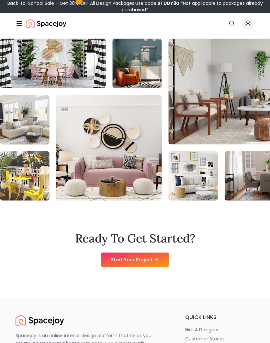
scroll to position [3960, 0]
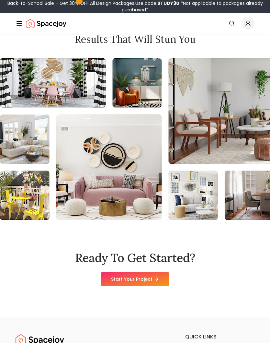
click at [156, 272] on link "Start Your Project" at bounding box center [135, 279] width 69 height 14
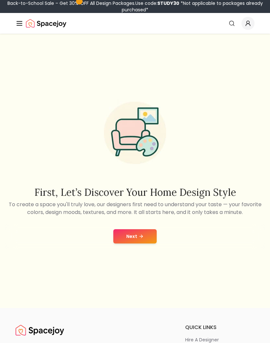
click at [146, 243] on button "Next" at bounding box center [134, 236] width 43 height 14
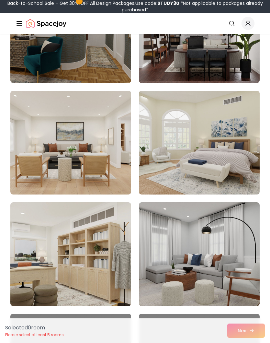
scroll to position [3707, 0]
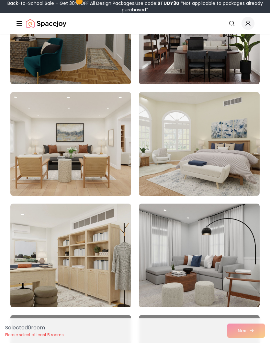
click at [56, 146] on img at bounding box center [70, 144] width 121 height 104
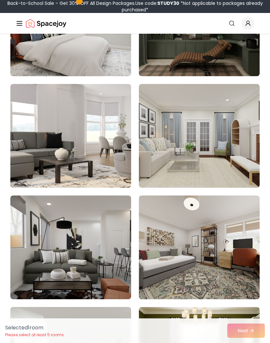
scroll to position [4940, 0]
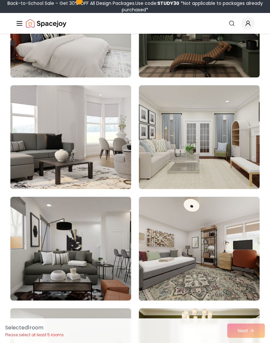
click at [246, 326] on div "Selected 1 room Please select at least 5 rooms Next" at bounding box center [135, 330] width 270 height 25
click at [252, 327] on div "Selected 1 room Please select at least 5 rooms Next" at bounding box center [135, 330] width 270 height 25
click at [248, 330] on div "Selected 1 room Please select at least 5 rooms Next" at bounding box center [135, 330] width 270 height 25
click at [247, 325] on div "Selected 1 room Please select at least 5 rooms Next" at bounding box center [135, 330] width 270 height 25
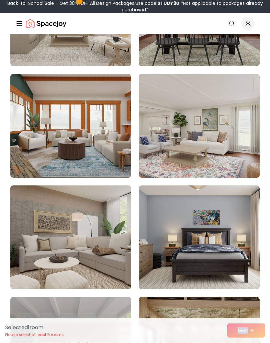
scroll to position [157, 0]
click at [85, 212] on img at bounding box center [70, 237] width 121 height 104
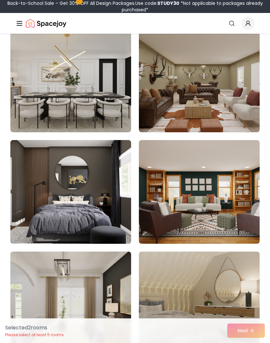
click at [250, 222] on img at bounding box center [199, 192] width 121 height 104
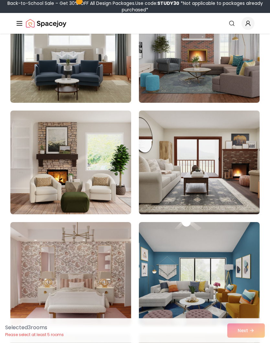
scroll to position [2016, 0]
click at [234, 203] on img at bounding box center [199, 163] width 121 height 104
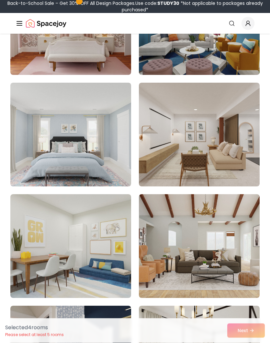
scroll to position [2267, 0]
click at [224, 167] on img at bounding box center [199, 135] width 121 height 104
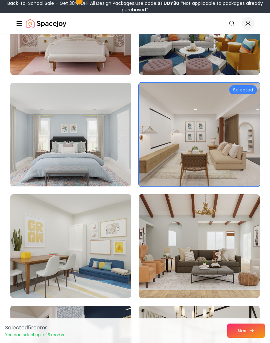
click at [250, 338] on button "Next" at bounding box center [247, 331] width 38 height 14
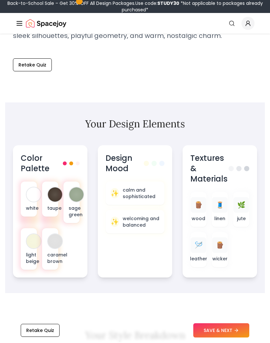
scroll to position [253, 0]
click at [29, 194] on div at bounding box center [34, 194] width 14 height 14
click at [136, 216] on p "welcoming and balanced" at bounding box center [141, 221] width 37 height 13
click at [245, 214] on div "🌿 jute" at bounding box center [241, 209] width 16 height 35
click at [240, 209] on span "🌿" at bounding box center [242, 204] width 8 height 9
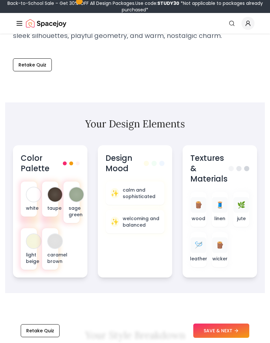
click at [225, 338] on button "SAVE & NEXT" at bounding box center [222, 331] width 56 height 14
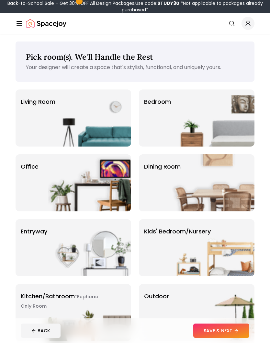
click at [44, 115] on div "Living Room" at bounding box center [74, 117] width 116 height 57
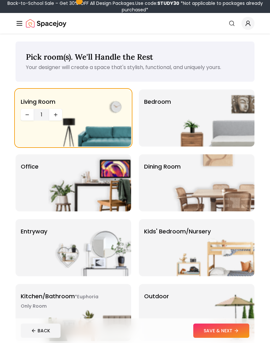
click at [228, 125] on img at bounding box center [213, 117] width 83 height 57
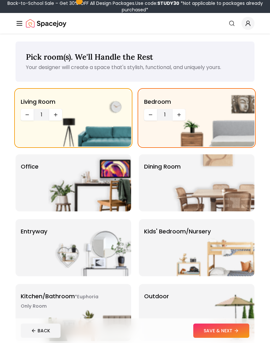
click at [232, 195] on img at bounding box center [213, 182] width 83 height 57
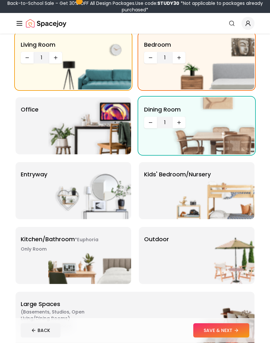
scroll to position [57, 0]
click at [225, 261] on img at bounding box center [213, 255] width 83 height 57
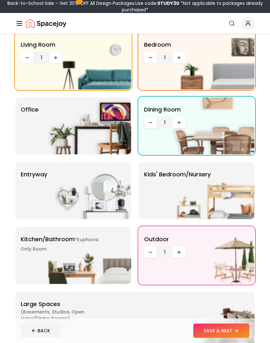
click at [237, 333] on icon at bounding box center [236, 330] width 5 height 5
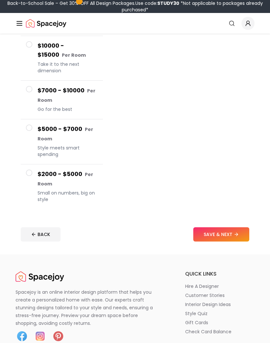
scroll to position [129, 0]
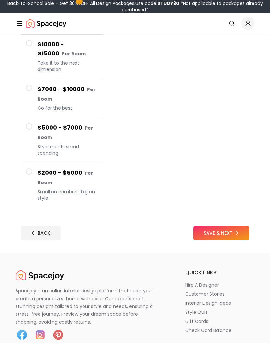
click at [24, 172] on button "$2000 - $5000 Per Room Small on numbers, big on style" at bounding box center [62, 185] width 82 height 45
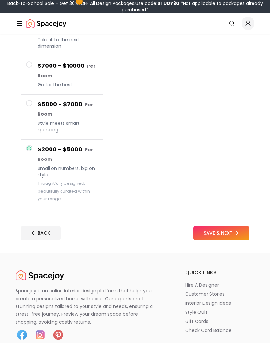
click at [36, 230] on button "BACK" at bounding box center [41, 233] width 40 height 14
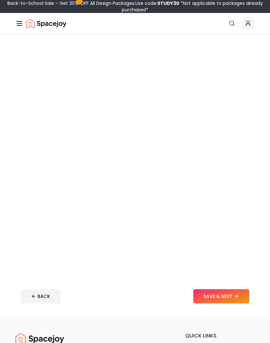
scroll to position [57, 0]
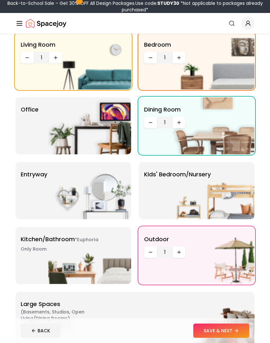
click at [243, 338] on button "SAVE & NEXT" at bounding box center [222, 331] width 56 height 14
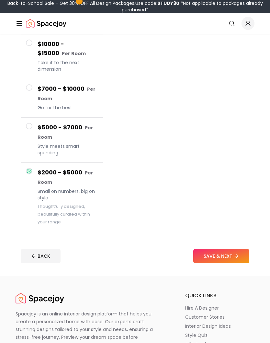
scroll to position [107, 0]
click at [230, 256] on button "SAVE & NEXT" at bounding box center [222, 256] width 56 height 14
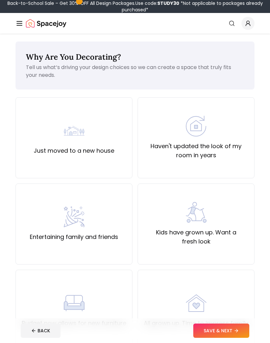
click at [63, 141] on div "Just moved to a new house" at bounding box center [74, 137] width 81 height 35
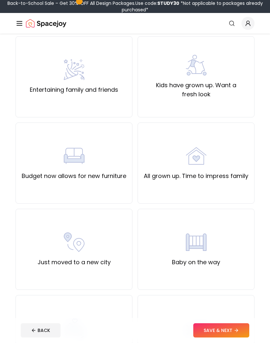
scroll to position [148, 0]
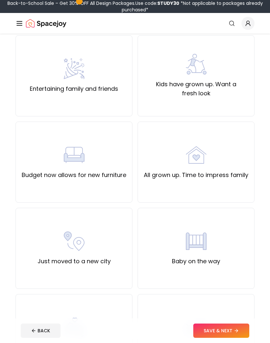
click at [247, 175] on label "All grown up. Time to impress family" at bounding box center [196, 175] width 105 height 9
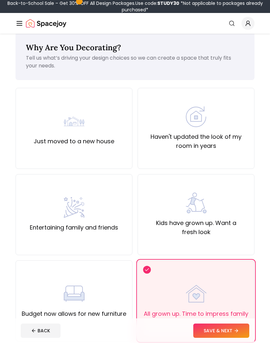
scroll to position [0, 0]
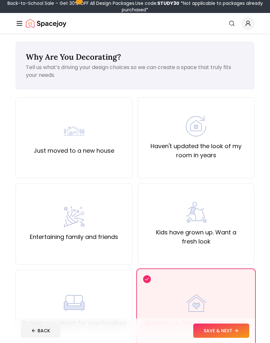
click at [229, 330] on button "SAVE & NEXT" at bounding box center [222, 331] width 56 height 14
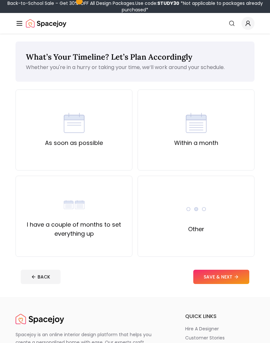
click at [228, 145] on div "Within a month" at bounding box center [196, 129] width 117 height 81
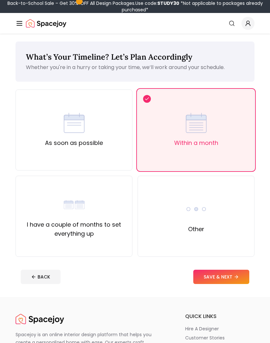
click at [236, 276] on icon at bounding box center [236, 276] width 5 height 5
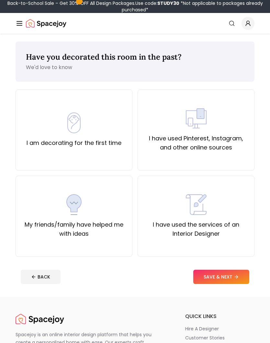
click at [73, 118] on img at bounding box center [74, 122] width 21 height 21
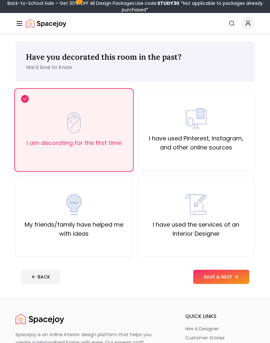
click at [234, 276] on button "SAVE & NEXT" at bounding box center [222, 277] width 56 height 14
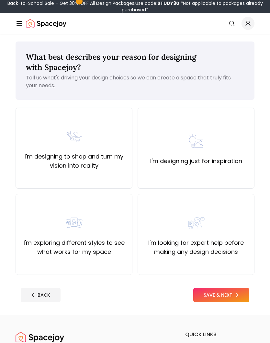
click at [247, 171] on div "I'm designing just for inspiration" at bounding box center [196, 148] width 117 height 81
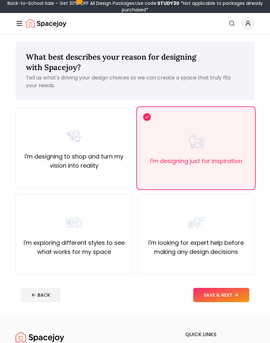
click at [233, 283] on footer "BACK SAVE & NEXT" at bounding box center [135, 295] width 239 height 25
click at [234, 289] on button "SAVE & NEXT" at bounding box center [222, 295] width 56 height 14
